Goal: Task Accomplishment & Management: Manage account settings

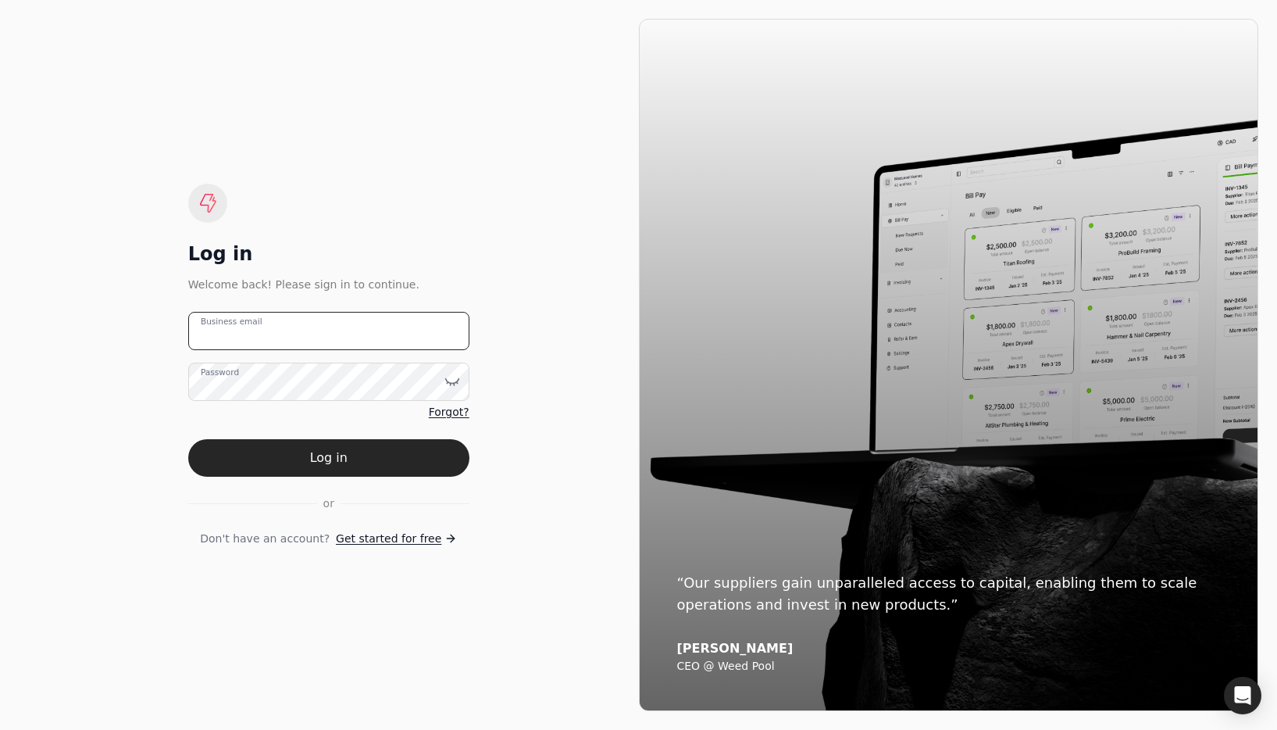
click at [342, 330] on email "Business email" at bounding box center [328, 331] width 281 height 38
type email "[EMAIL_ADDRESS][DOMAIN_NAME]"
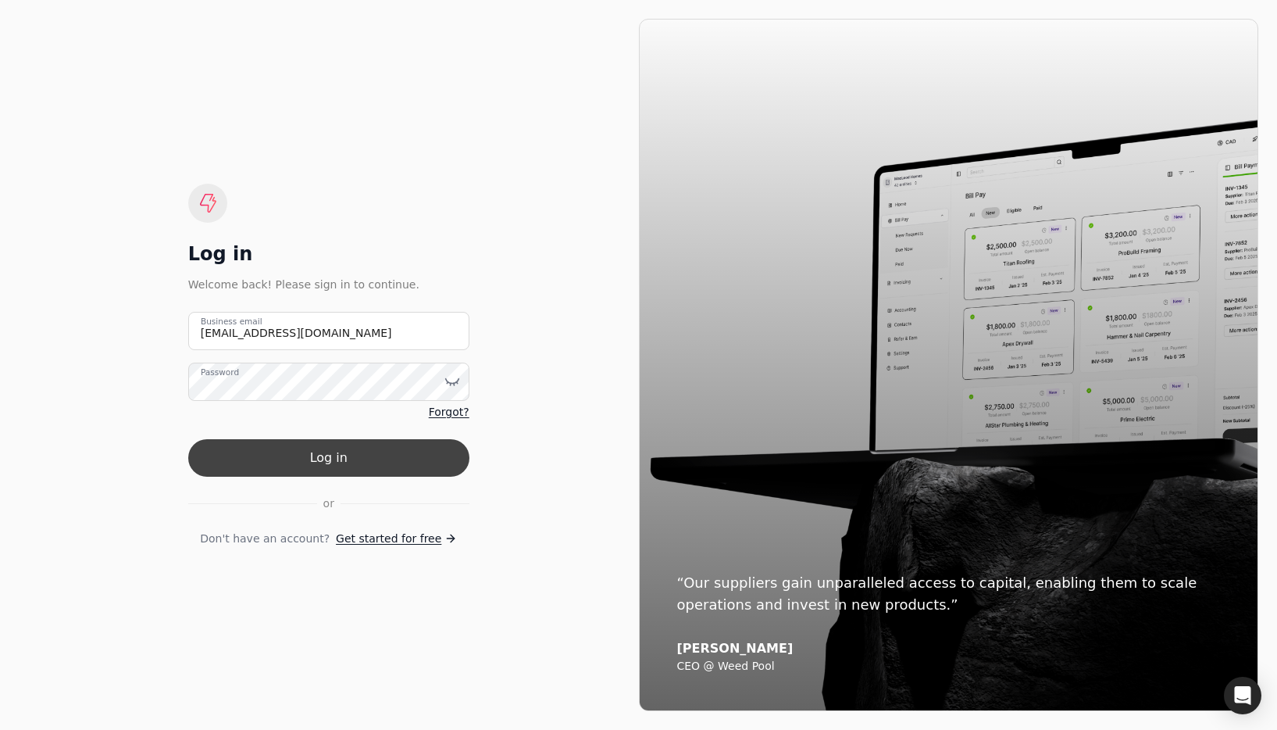
click at [313, 470] on button "Log in" at bounding box center [328, 457] width 281 height 37
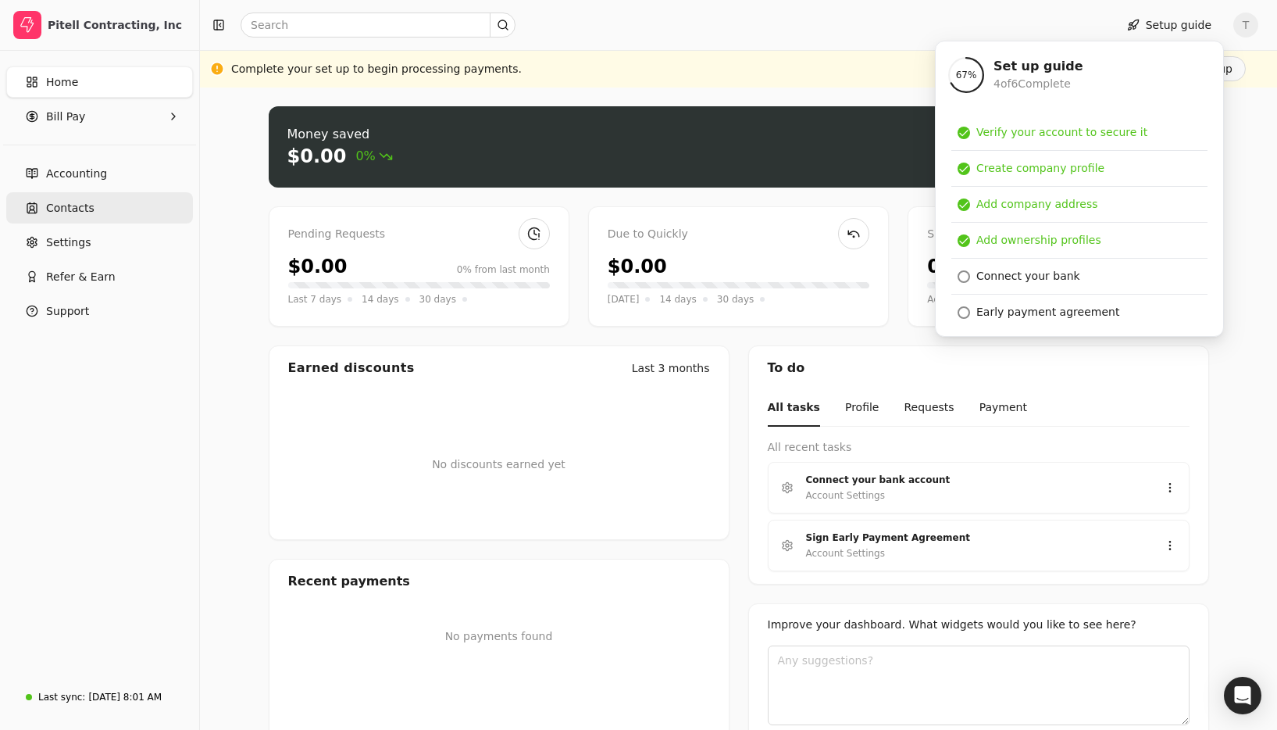
click at [77, 214] on span "Contacts" at bounding box center [70, 208] width 48 height 16
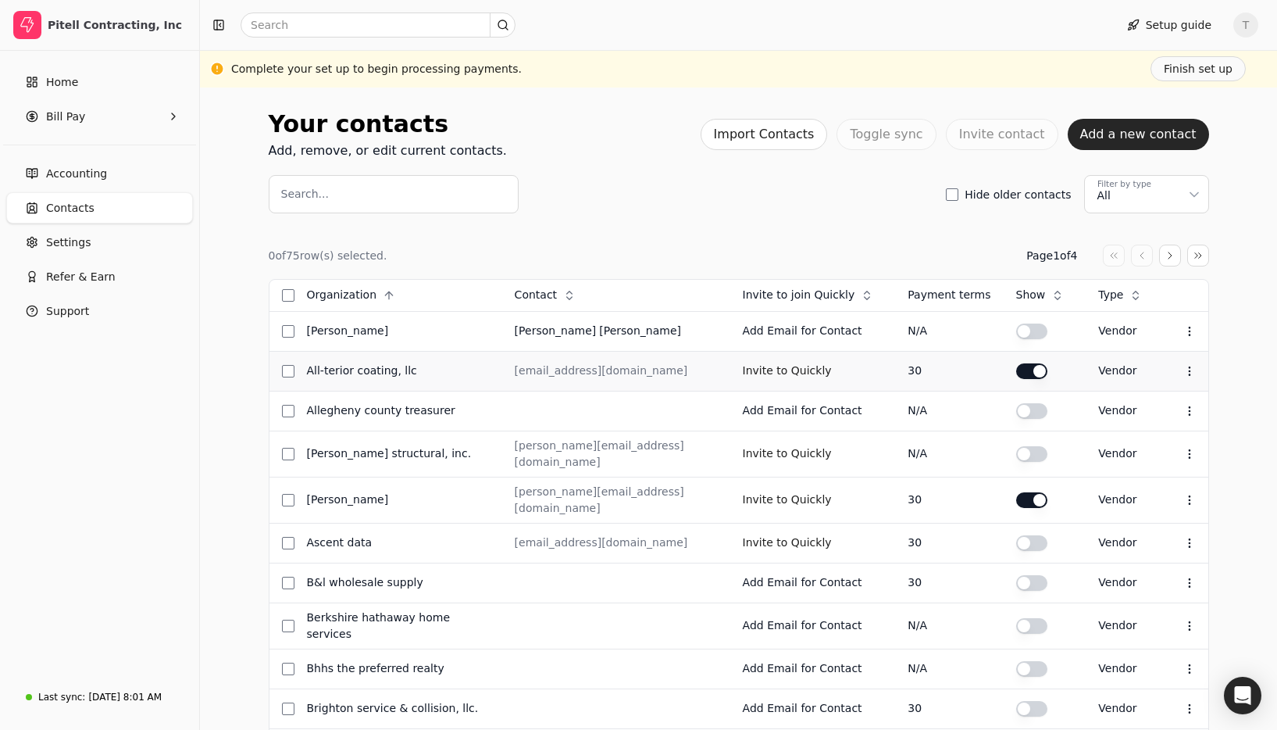
click at [1043, 364] on div at bounding box center [1034, 371] width 37 height 16
click at [1038, 339] on button "button" at bounding box center [1031, 331] width 31 height 16
click at [1033, 339] on button "button" at bounding box center [1031, 331] width 31 height 16
click at [807, 303] on div "Invite to join Quickly" at bounding box center [808, 295] width 150 height 25
click at [806, 349] on li "Descending" at bounding box center [853, 362] width 192 height 29
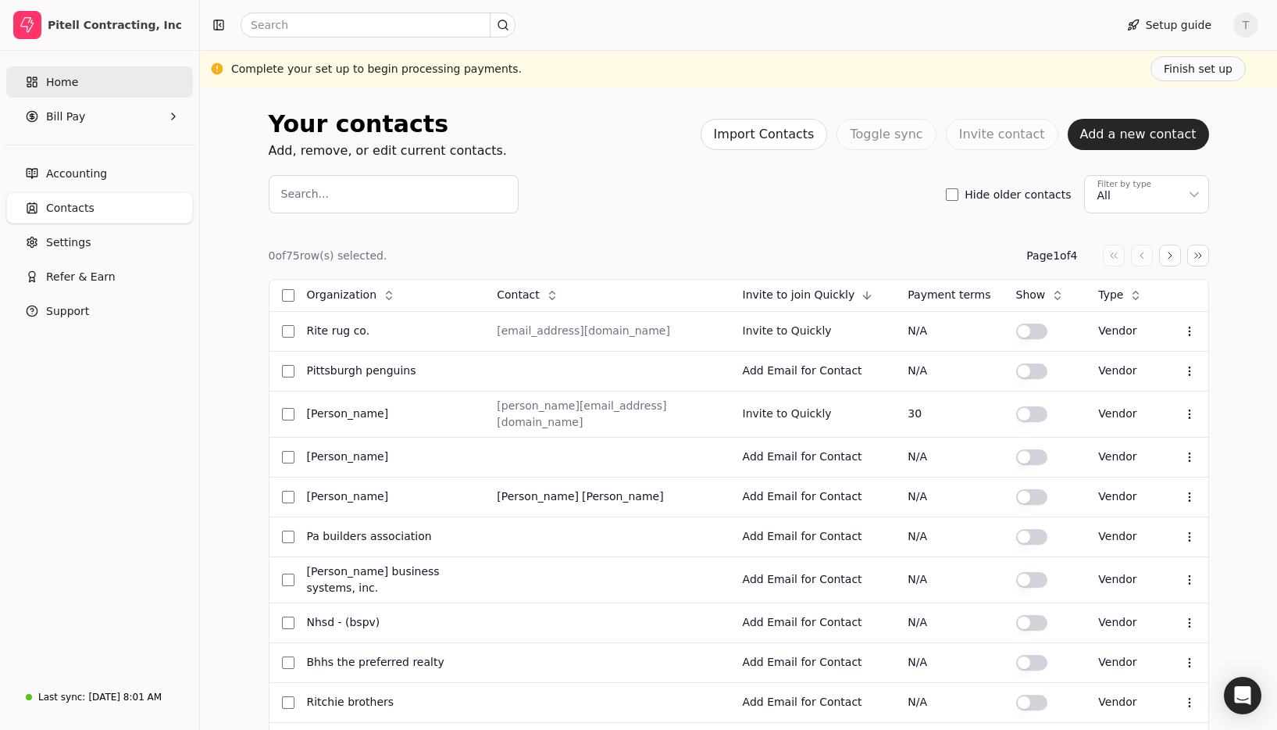
click at [80, 78] on link "Home" at bounding box center [99, 81] width 187 height 31
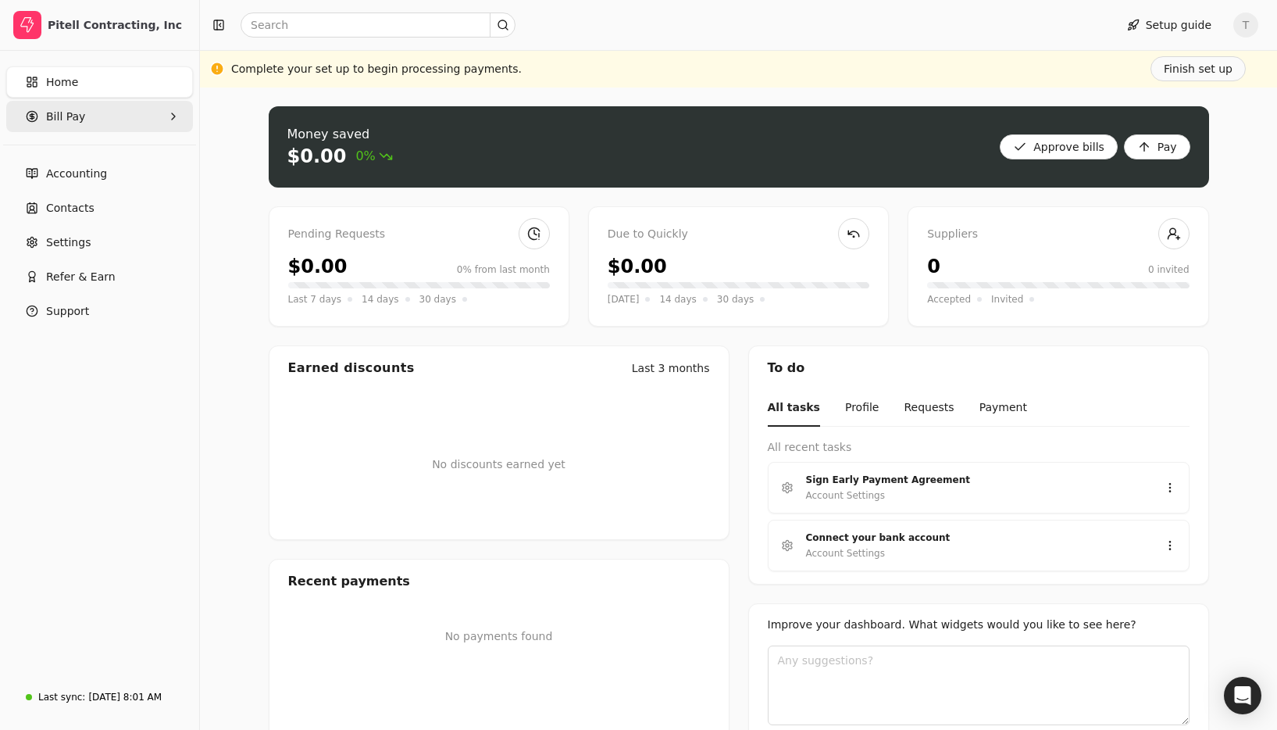
click at [67, 117] on span "Bill Pay" at bounding box center [65, 117] width 39 height 16
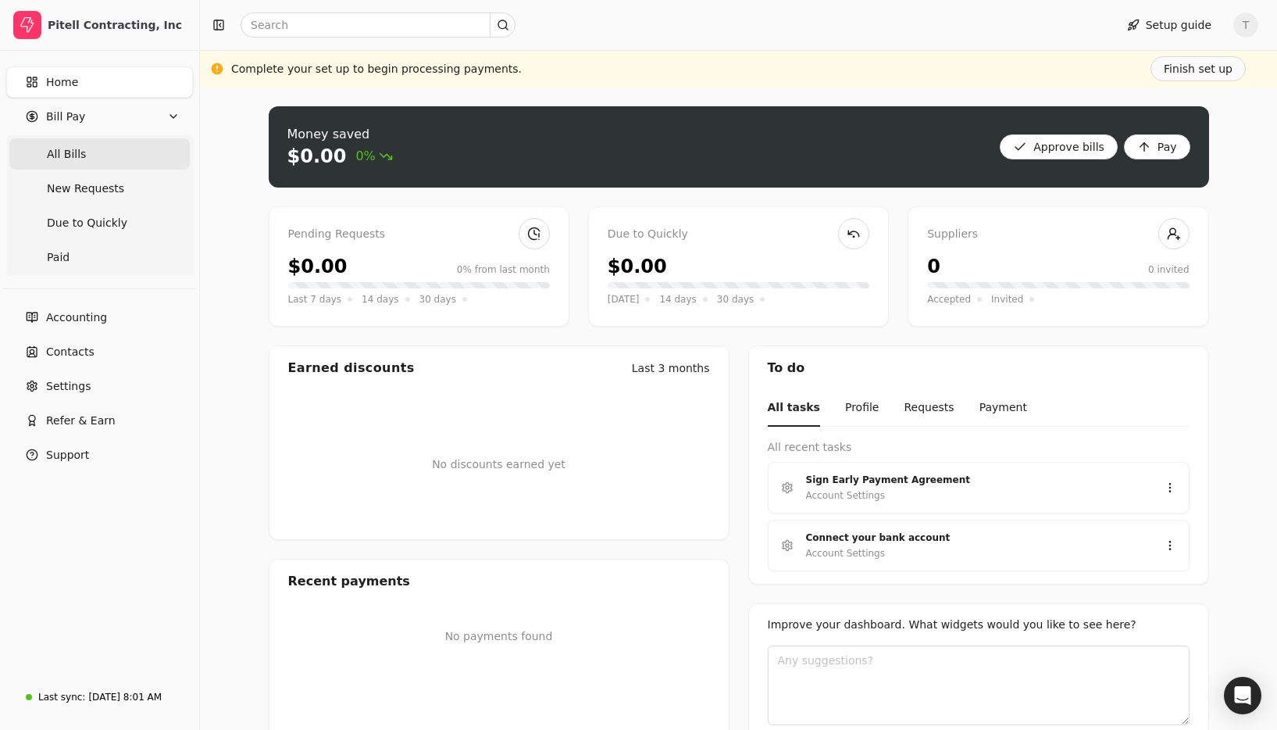
click at [66, 141] on Bills "All Bills" at bounding box center [99, 153] width 180 height 31
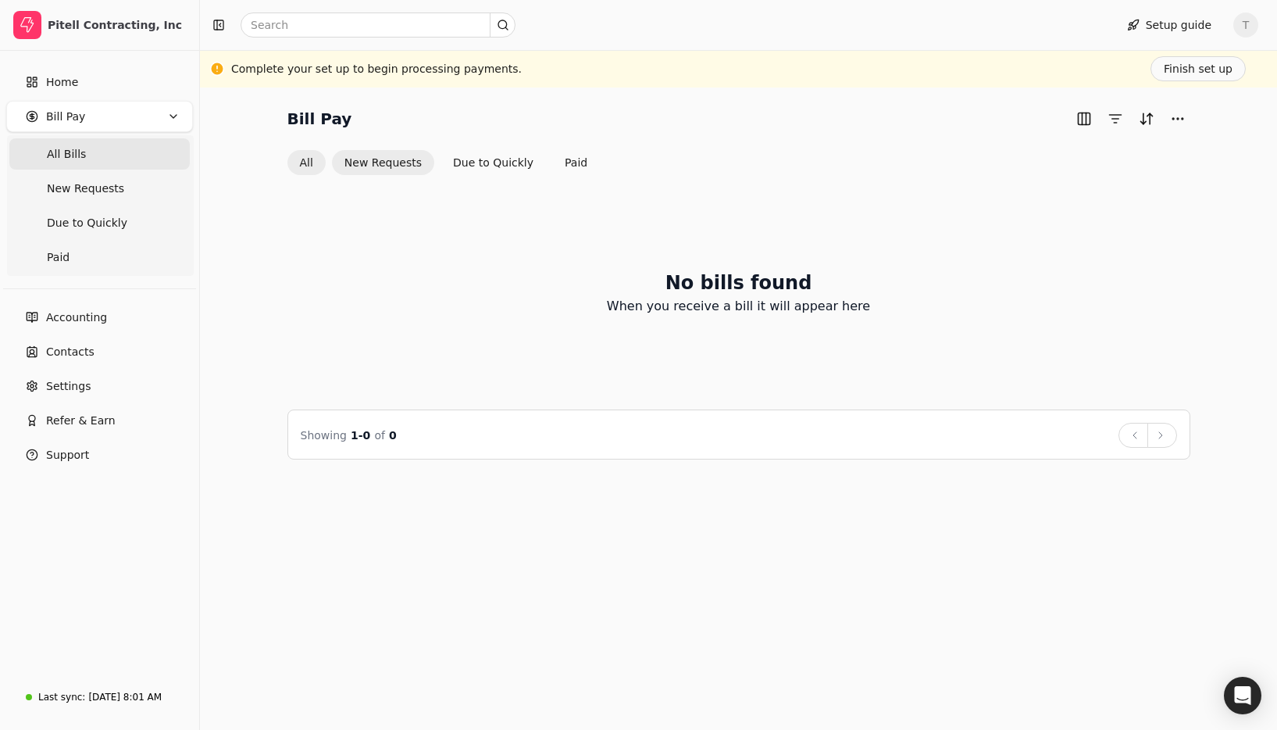
click at [385, 160] on button "New Requests" at bounding box center [383, 162] width 102 height 25
click at [1215, 68] on button "Finish set up" at bounding box center [1198, 68] width 95 height 25
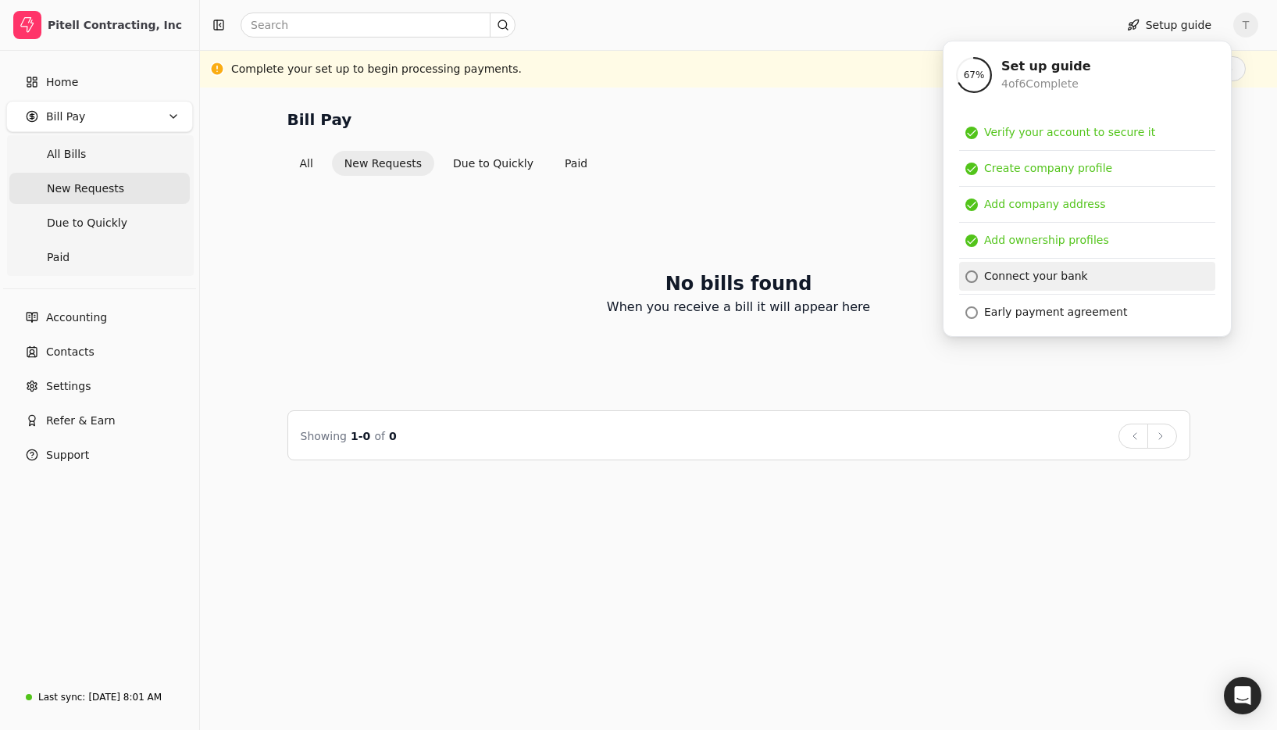
click at [1023, 282] on div "Connect your bank" at bounding box center [1036, 276] width 104 height 16
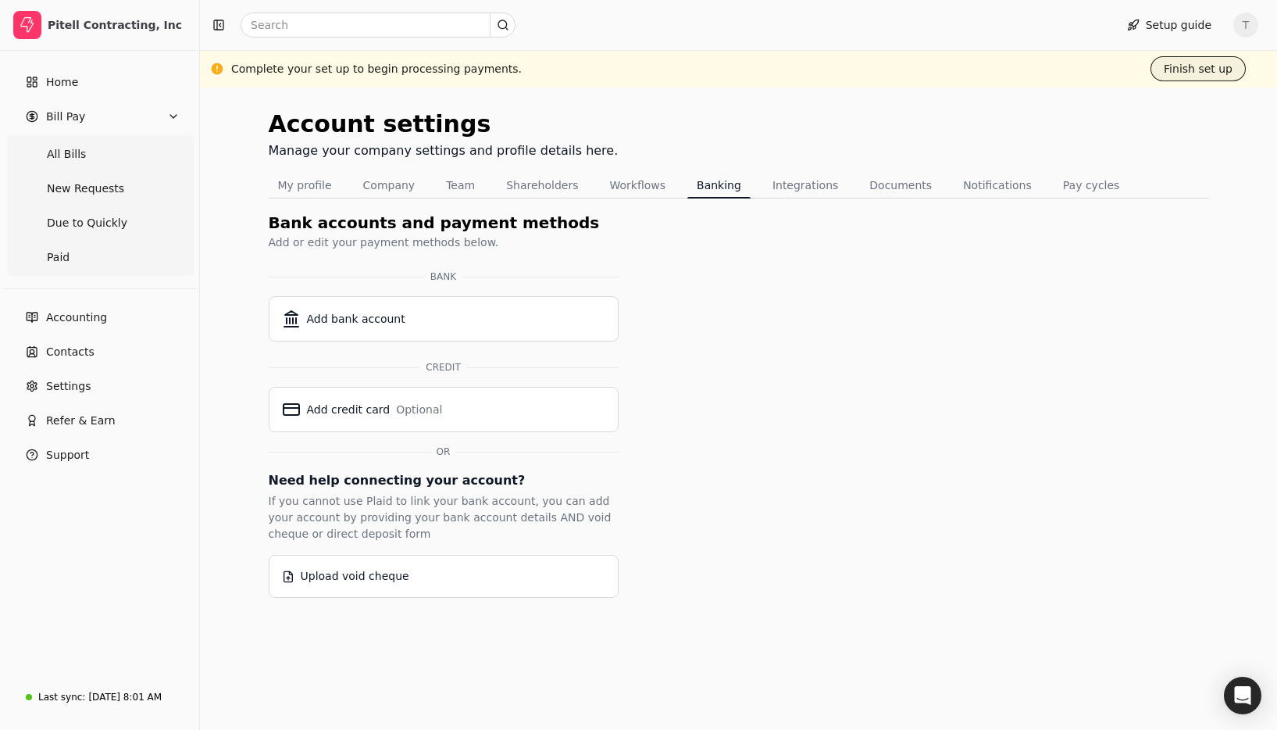
click at [1203, 79] on button "Finish set up" at bounding box center [1198, 68] width 95 height 25
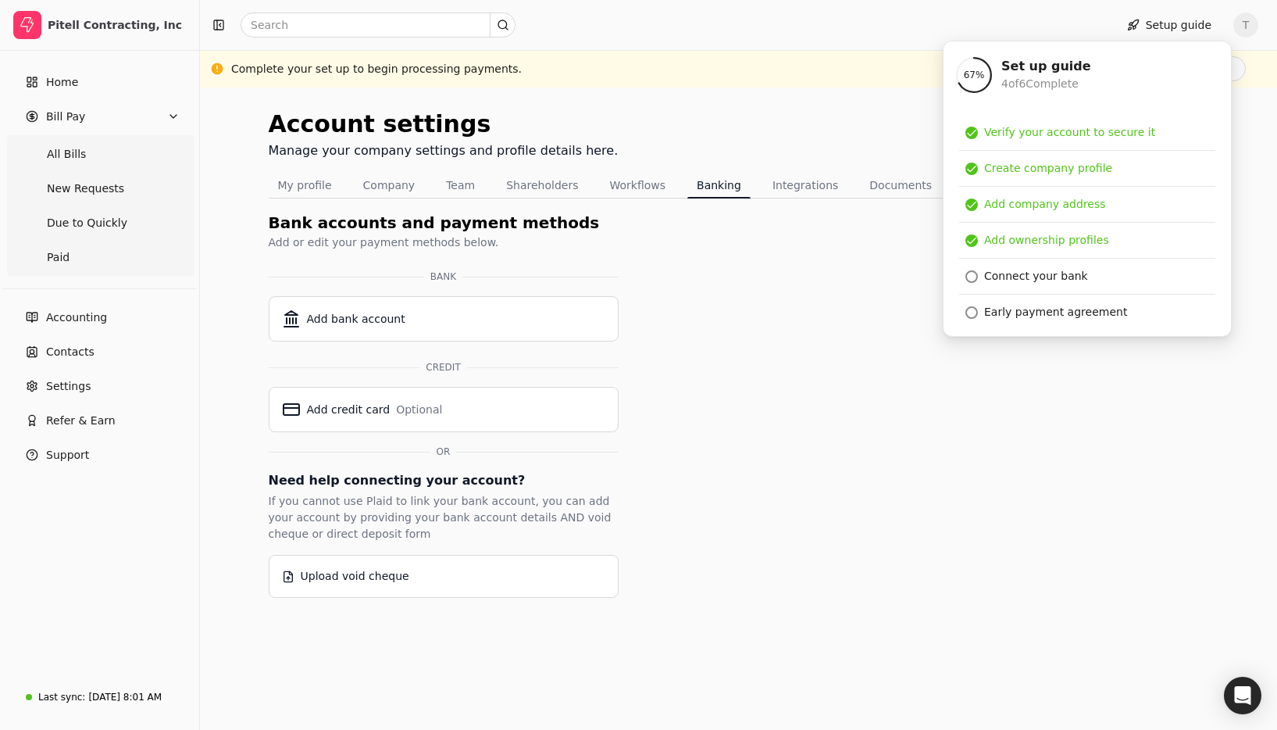
click at [828, 112] on div "Account settings Manage your company settings and profile details here." at bounding box center [739, 139] width 940 height 66
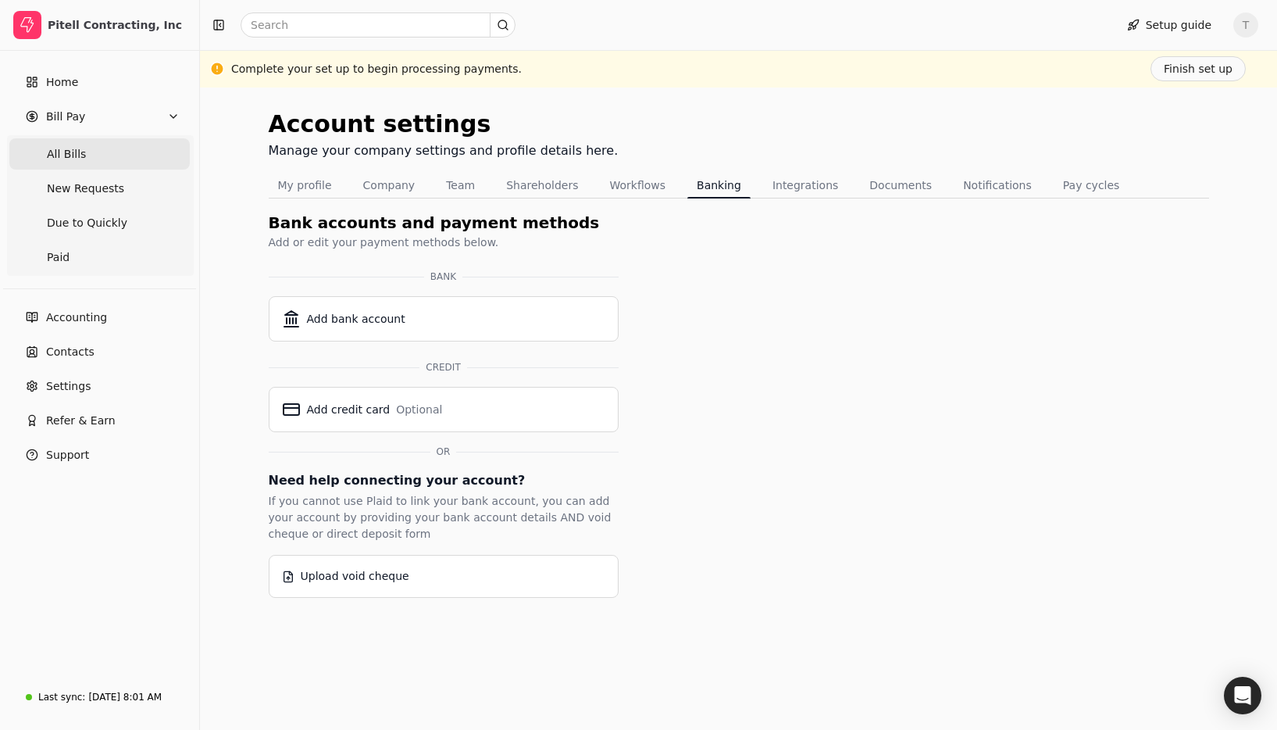
click at [128, 152] on Bills "All Bills" at bounding box center [99, 153] width 180 height 31
